Goal: Task Accomplishment & Management: Manage account settings

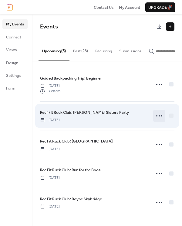
click at [157, 117] on circle at bounding box center [156, 116] width 1 height 1
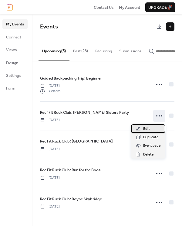
click at [149, 127] on span "Edit" at bounding box center [146, 129] width 7 height 6
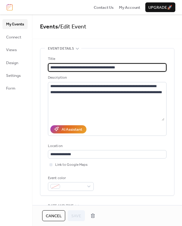
drag, startPoint x: 57, startPoint y: 68, endPoint x: 71, endPoint y: 73, distance: 14.6
click at [57, 68] on input "**********" at bounding box center [107, 67] width 119 height 8
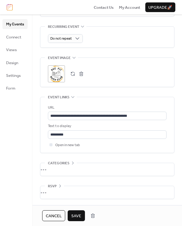
scroll to position [281, 0]
type input "**********"
click at [57, 72] on div ";" at bounding box center [56, 73] width 17 height 17
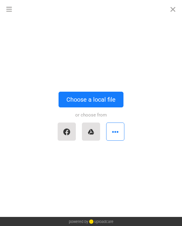
scroll to position [0, 0]
click at [166, 12] on button "Close" at bounding box center [173, 9] width 18 height 18
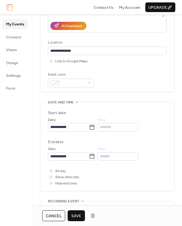
scroll to position [152, 0]
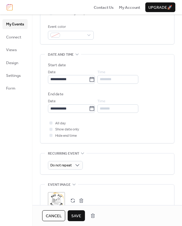
click at [79, 214] on span "Save" at bounding box center [76, 216] width 10 height 6
